Goal: Entertainment & Leisure: Consume media (video, audio)

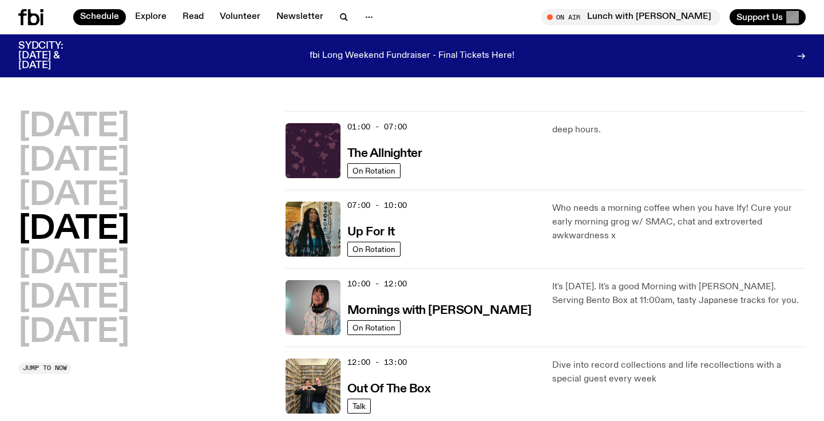
scroll to position [58, 0]
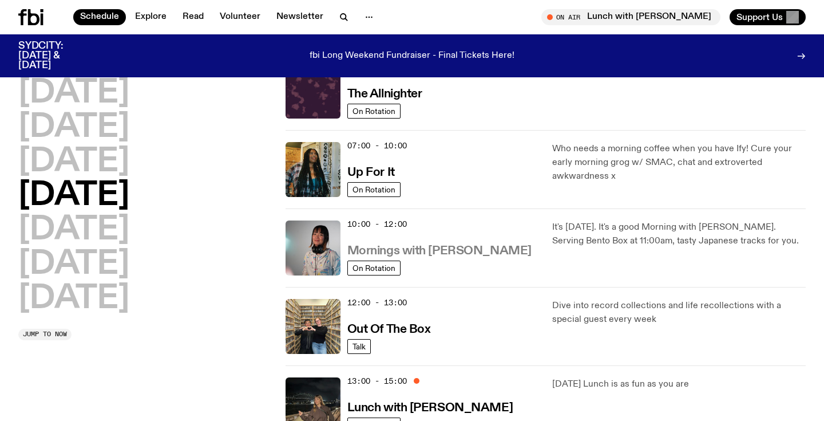
click at [465, 254] on h3 "Mornings with [PERSON_NAME]" at bounding box center [439, 251] width 184 height 12
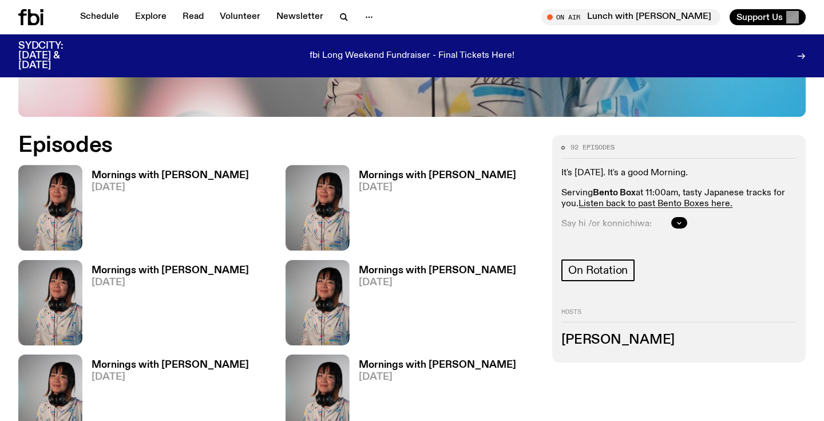
scroll to position [528, 0]
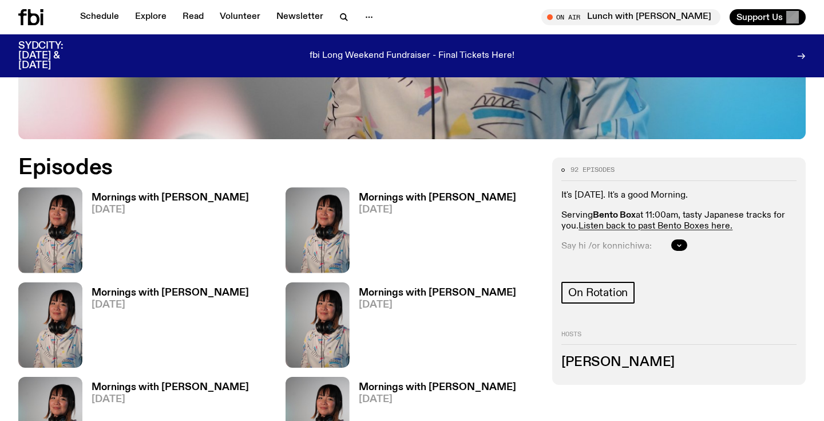
click at [157, 193] on h3 "Mornings with [PERSON_NAME]" at bounding box center [170, 198] width 157 height 10
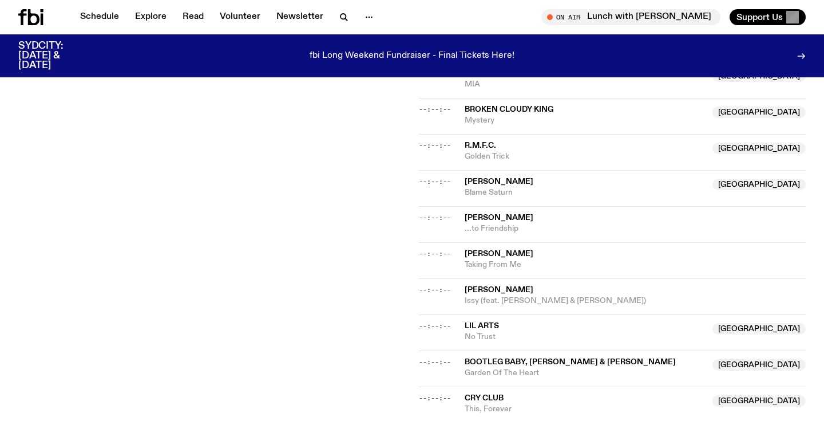
scroll to position [639, 0]
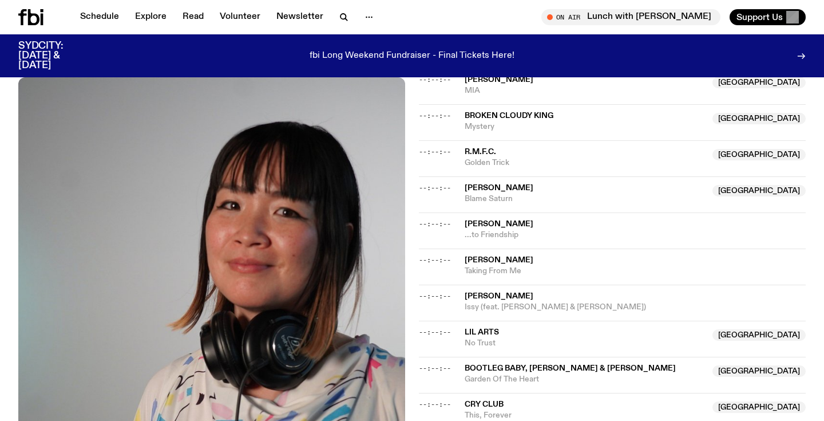
click at [501, 220] on span "[PERSON_NAME]" at bounding box center [499, 224] width 69 height 8
click at [429, 219] on span "--:--:--" at bounding box center [435, 223] width 32 height 9
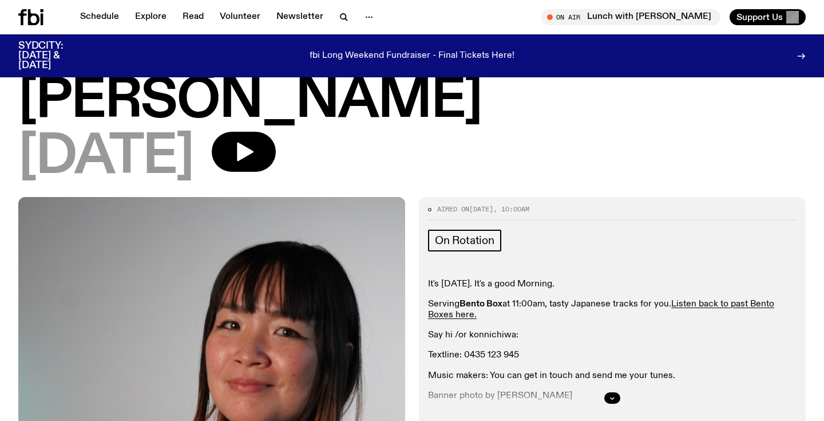
scroll to position [84, 0]
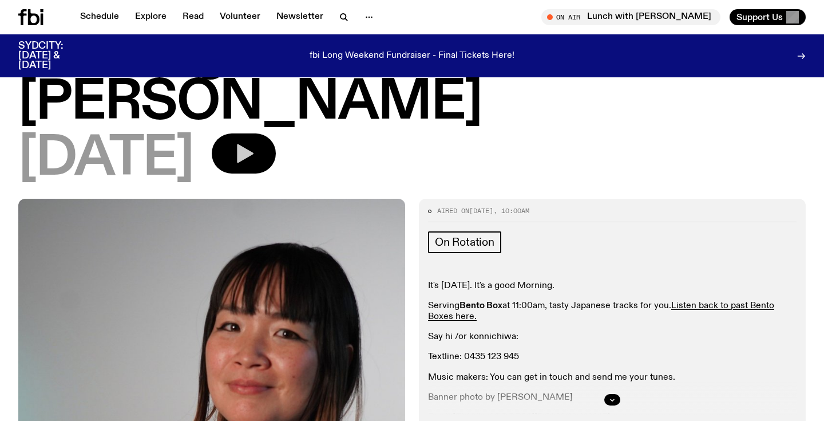
click at [255, 142] on icon "button" at bounding box center [243, 153] width 23 height 23
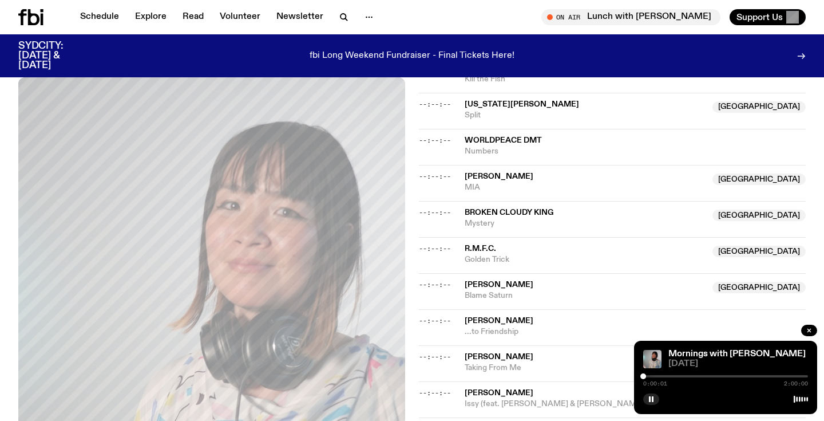
scroll to position [541, 0]
click at [676, 376] on div at bounding box center [725, 376] width 165 height 2
click at [681, 376] on div at bounding box center [725, 376] width 165 height 2
click at [686, 376] on div at bounding box center [725, 376] width 165 height 2
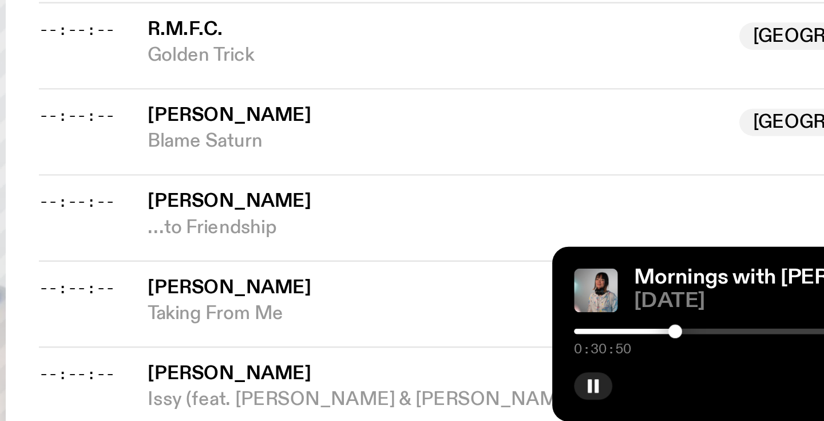
click at [685, 377] on div at bounding box center [686, 376] width 6 height 6
click at [690, 377] on div at bounding box center [725, 376] width 165 height 2
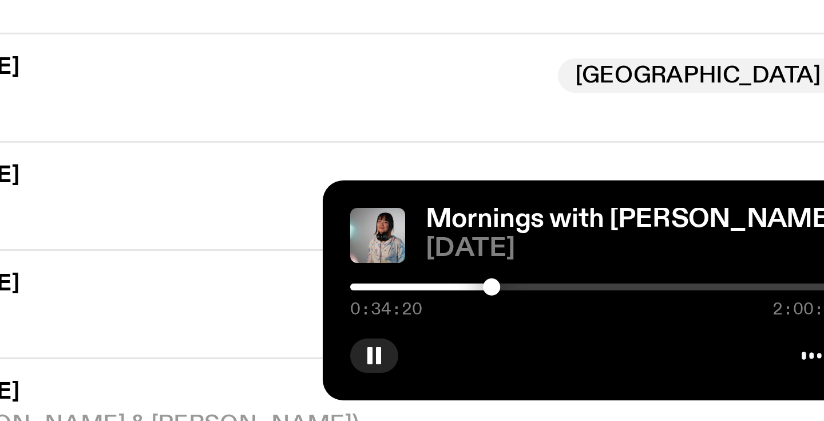
scroll to position [529, 0]
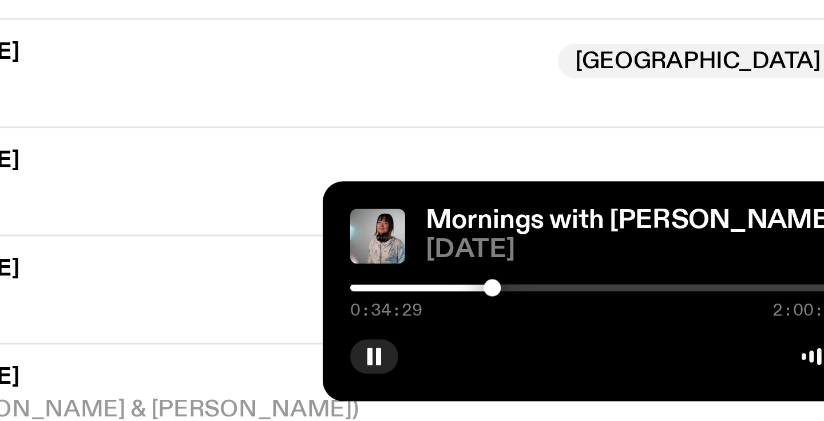
click at [694, 377] on div at bounding box center [725, 376] width 165 height 2
click at [697, 377] on div at bounding box center [725, 376] width 165 height 2
click at [677, 377] on div at bounding box center [614, 376] width 165 height 2
click at [674, 377] on div at bounding box center [677, 376] width 6 height 6
click at [670, 377] on div at bounding box center [591, 376] width 165 height 2
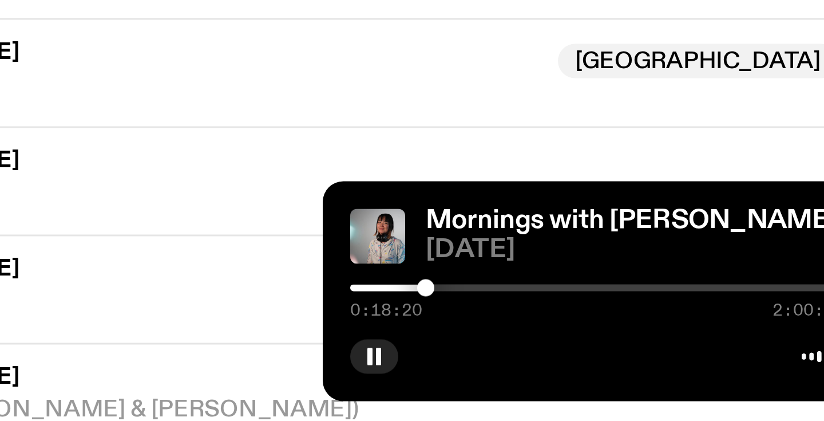
click at [669, 377] on div at bounding box center [669, 376] width 6 height 6
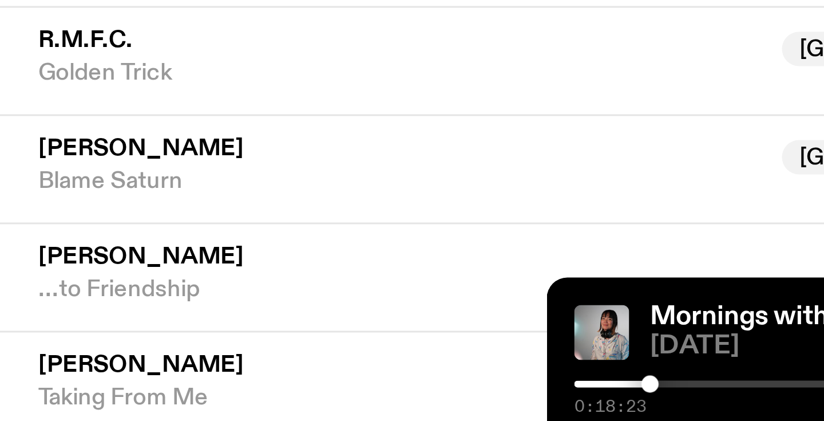
scroll to position [543, 0]
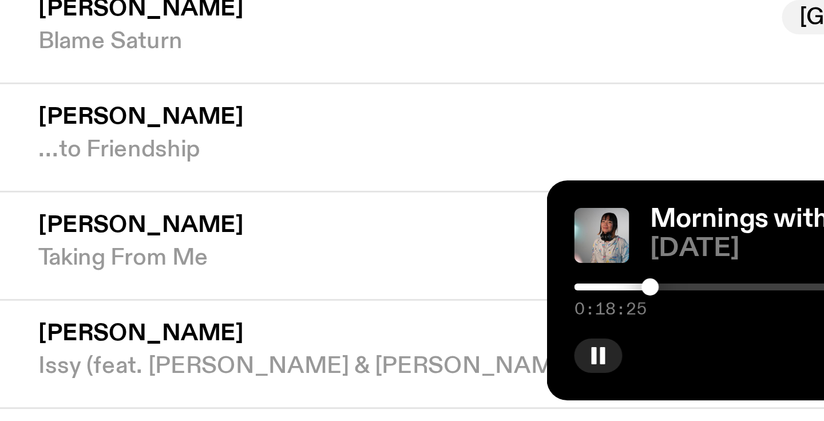
click at [665, 376] on div at bounding box center [586, 376] width 165 height 2
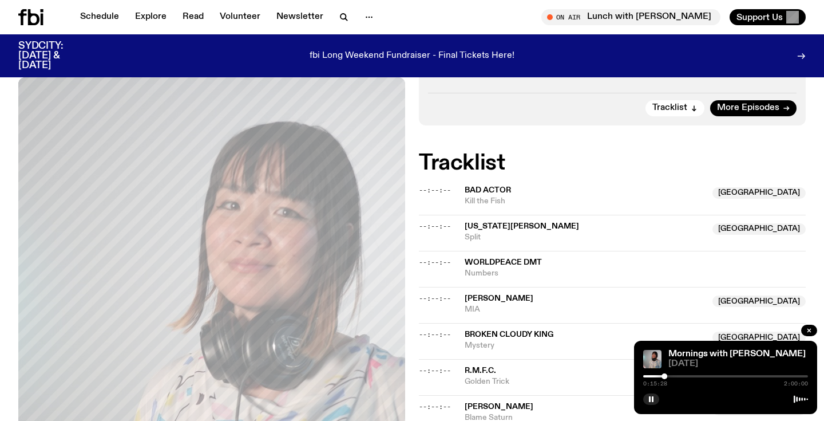
scroll to position [417, 0]
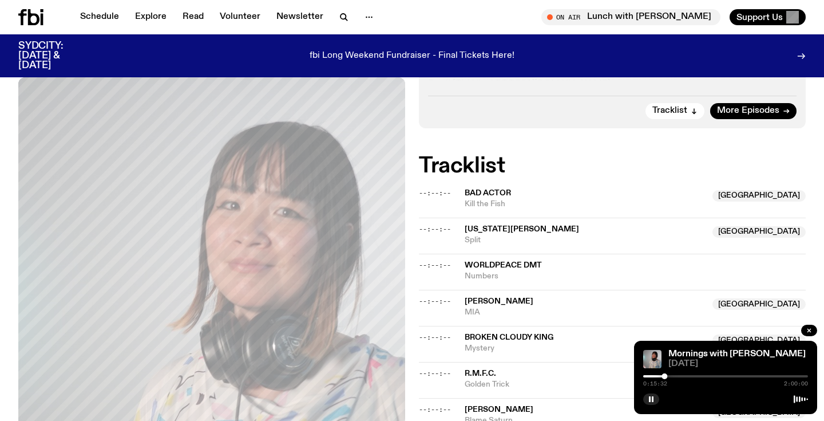
click at [684, 376] on div at bounding box center [725, 376] width 165 height 2
click at [689, 376] on div at bounding box center [725, 376] width 165 height 2
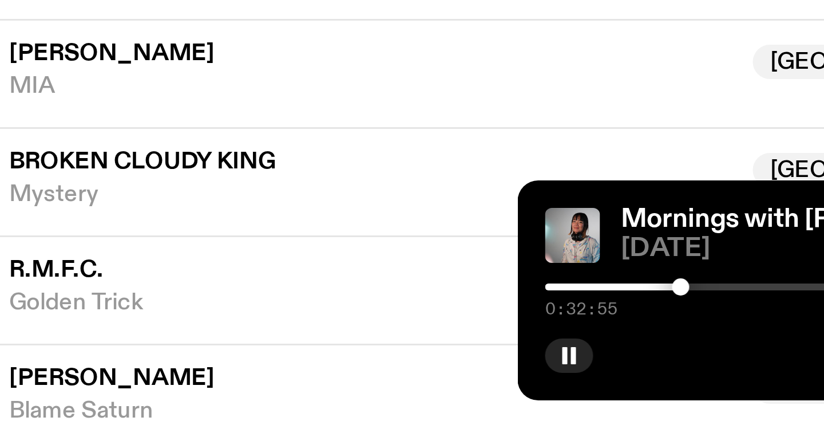
scroll to position [426, 0]
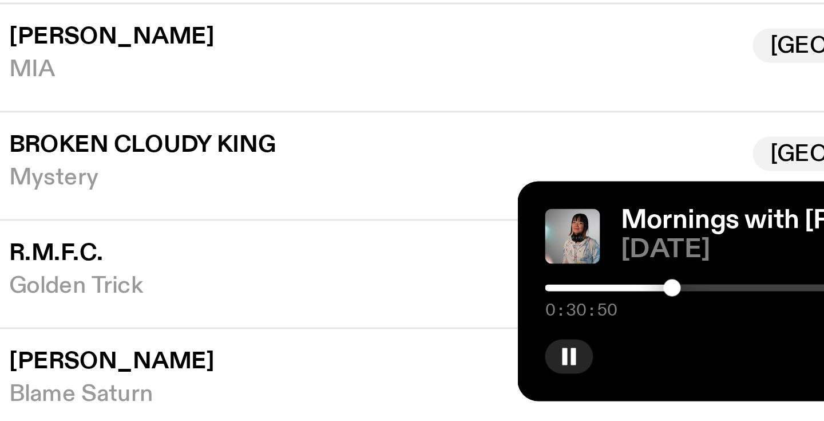
click at [686, 377] on div at bounding box center [686, 376] width 6 height 6
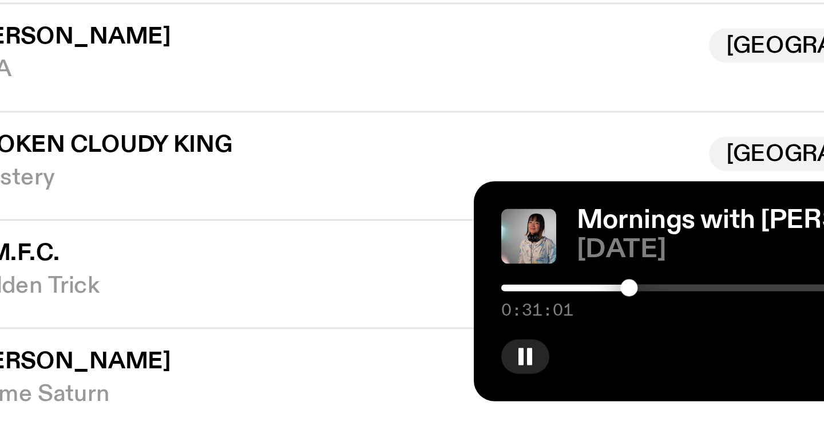
click at [693, 376] on div at bounding box center [725, 376] width 165 height 2
click at [690, 376] on div at bounding box center [693, 376] width 6 height 6
click at [689, 376] on div at bounding box center [689, 376] width 6 height 6
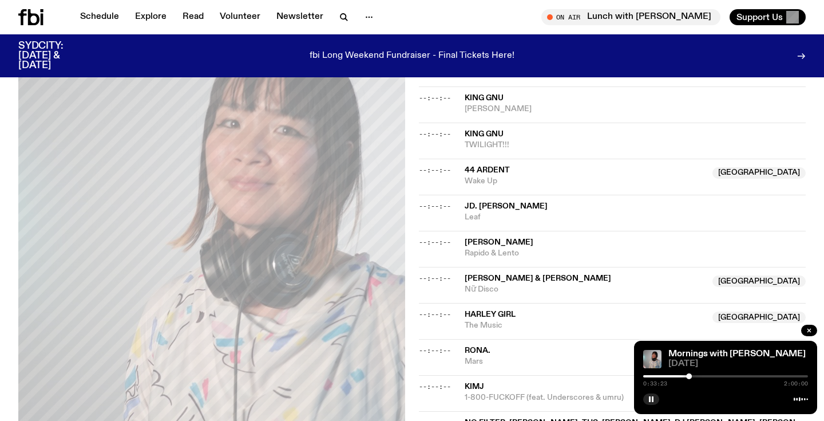
scroll to position [1123, 0]
